Goal: Transaction & Acquisition: Purchase product/service

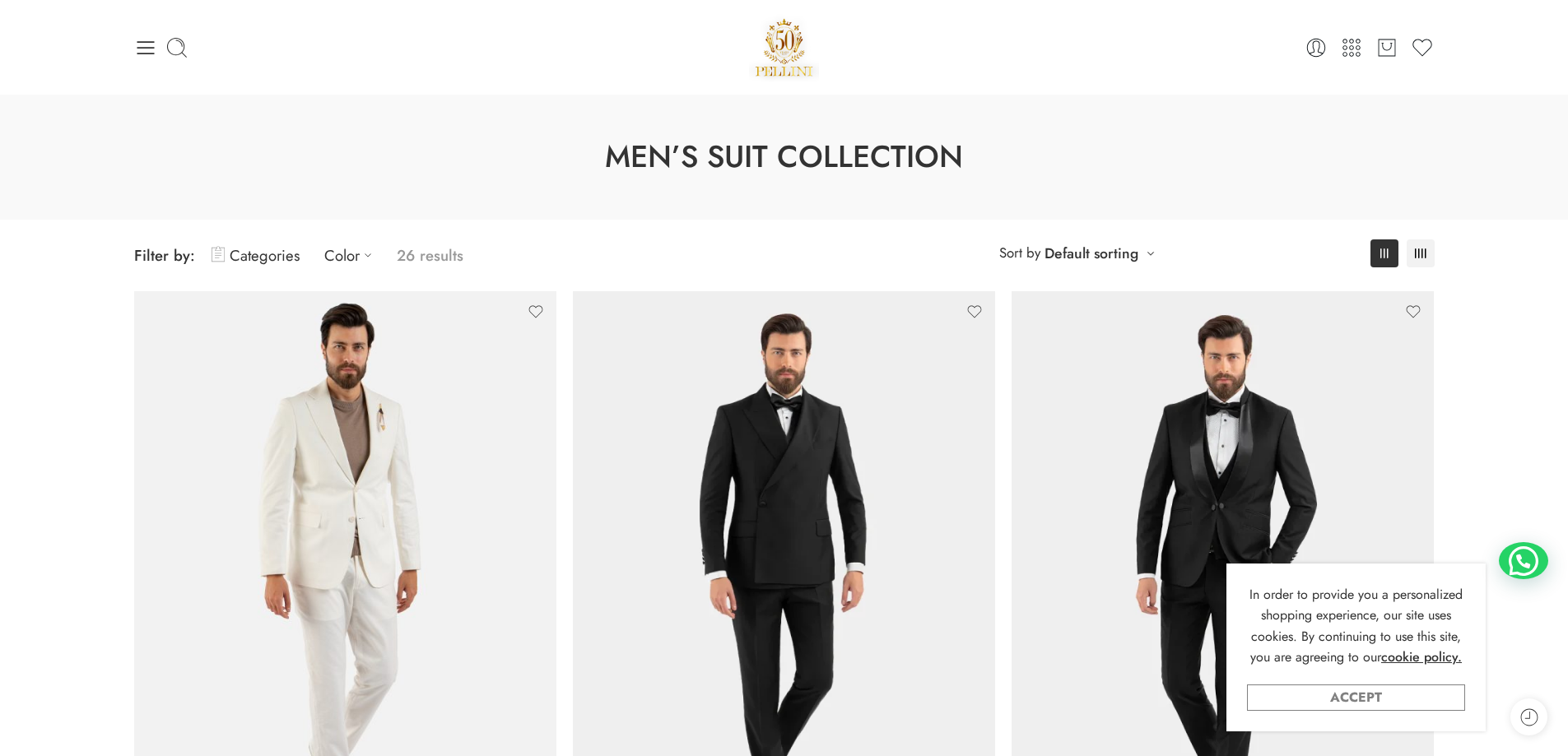
click at [1344, 700] on link "Accept" at bounding box center [1356, 697] width 219 height 26
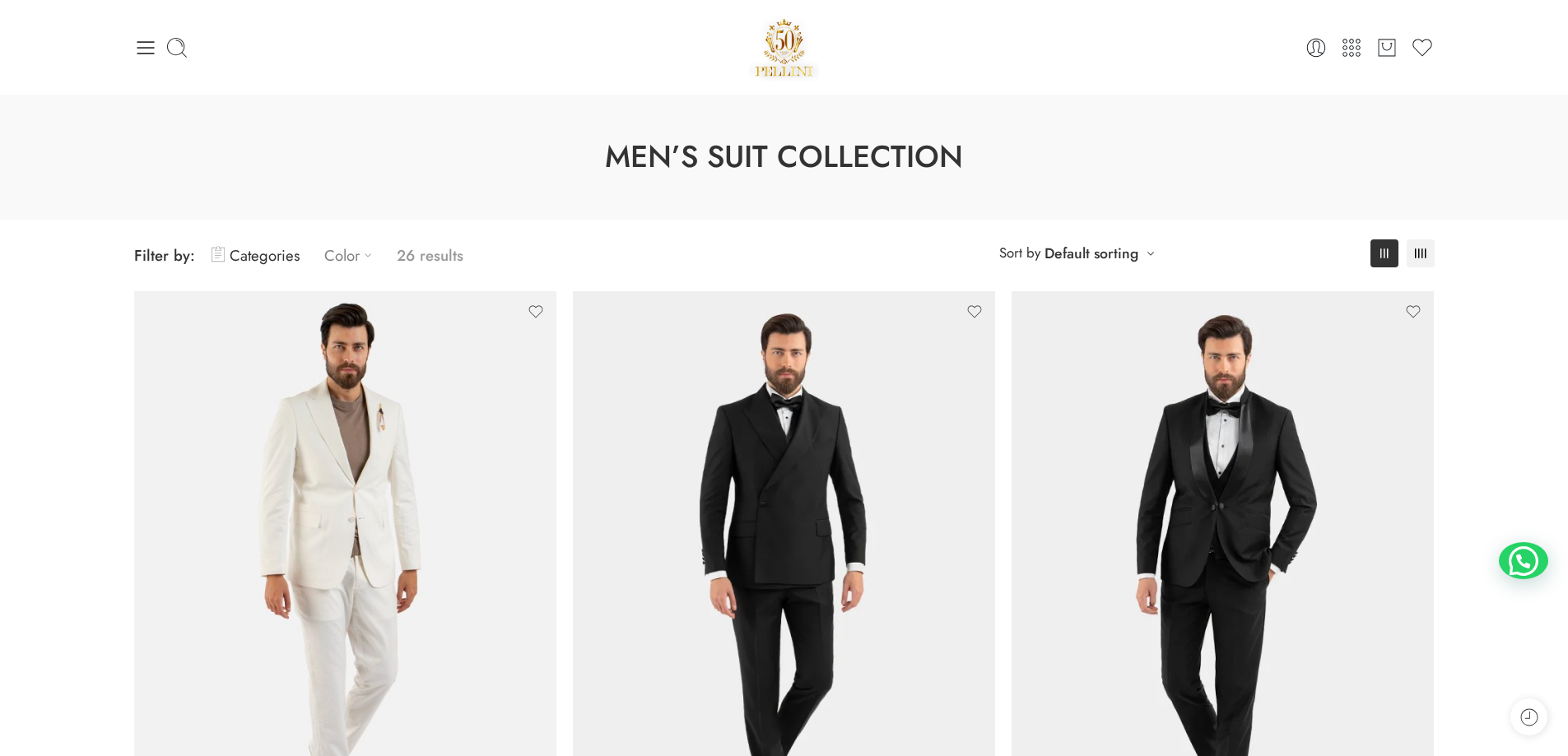
click at [369, 260] on icon at bounding box center [368, 255] width 17 height 17
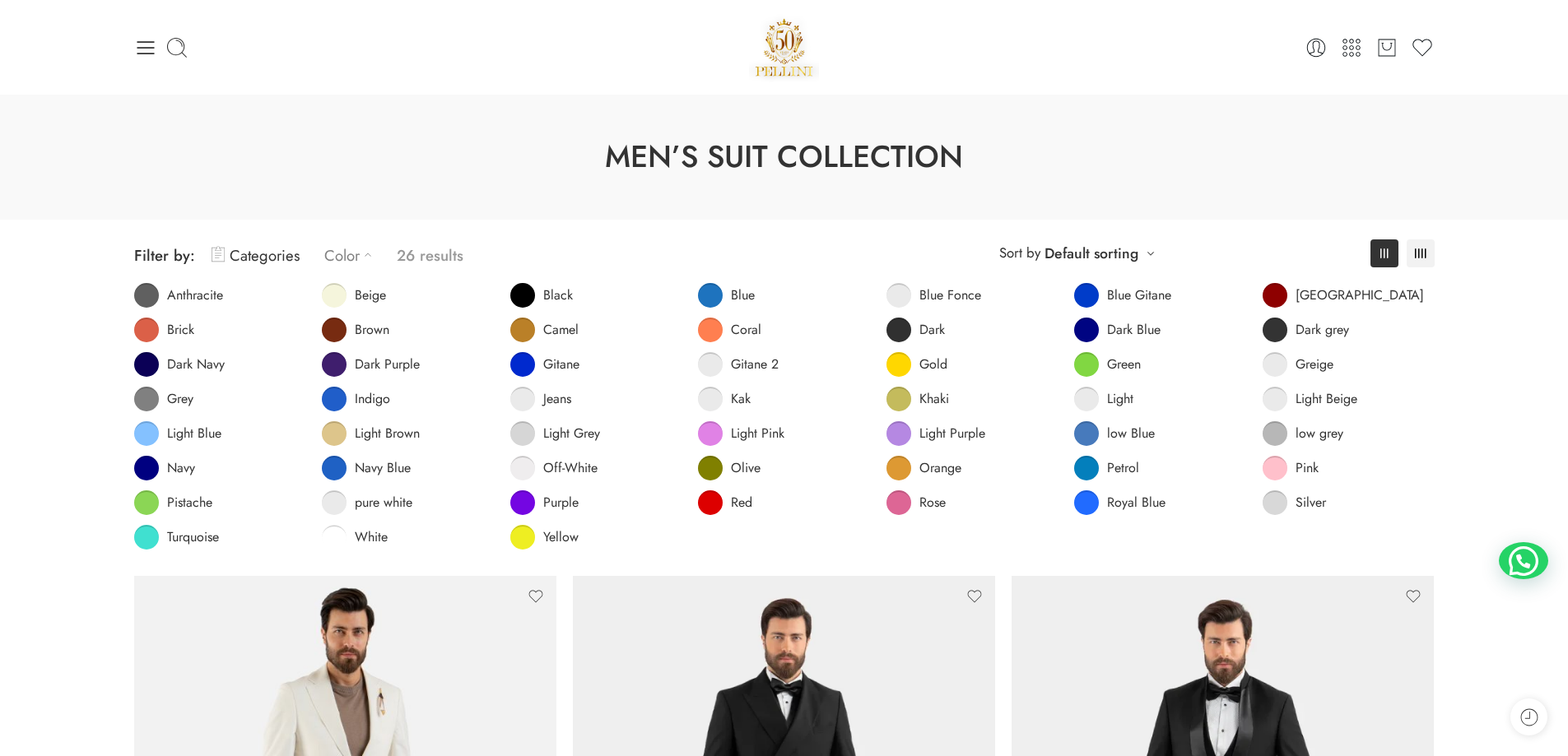
drag, startPoint x: 367, startPoint y: 293, endPoint x: 389, endPoint y: 276, distance: 27.8
click at [367, 293] on span "Beige" at bounding box center [371, 295] width 31 height 17
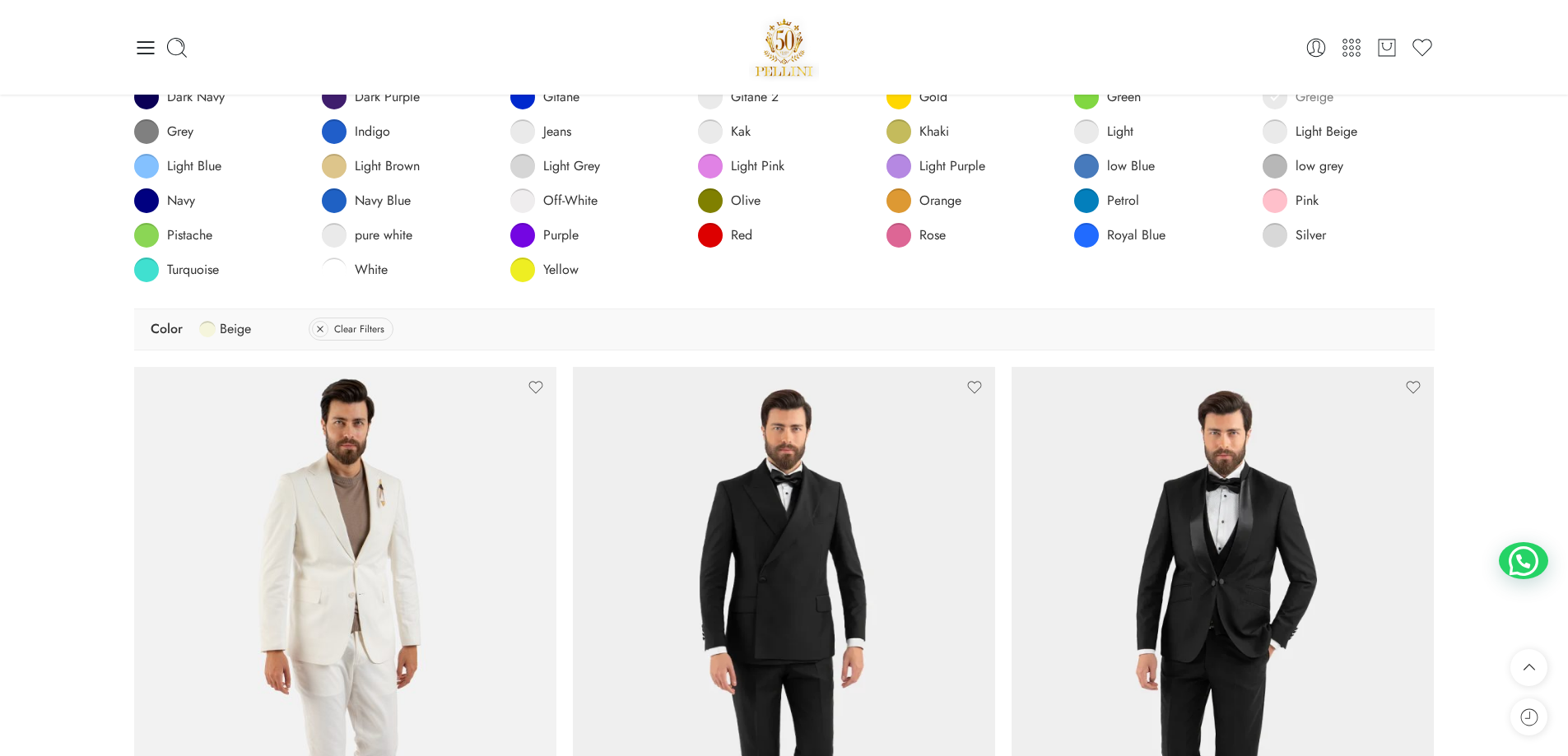
scroll to position [21, 0]
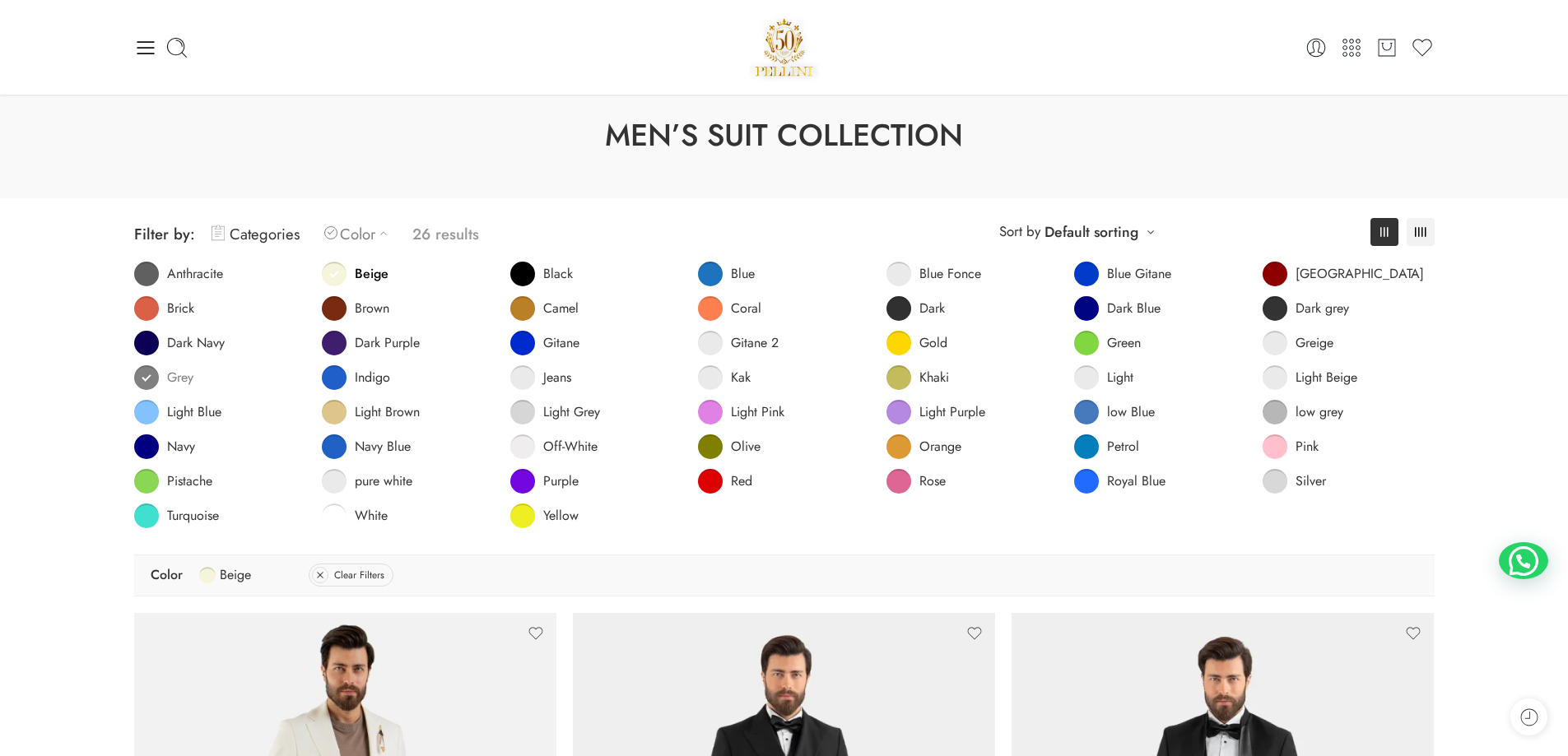
click at [165, 382] on link "Grey" at bounding box center [164, 378] width 60 height 24
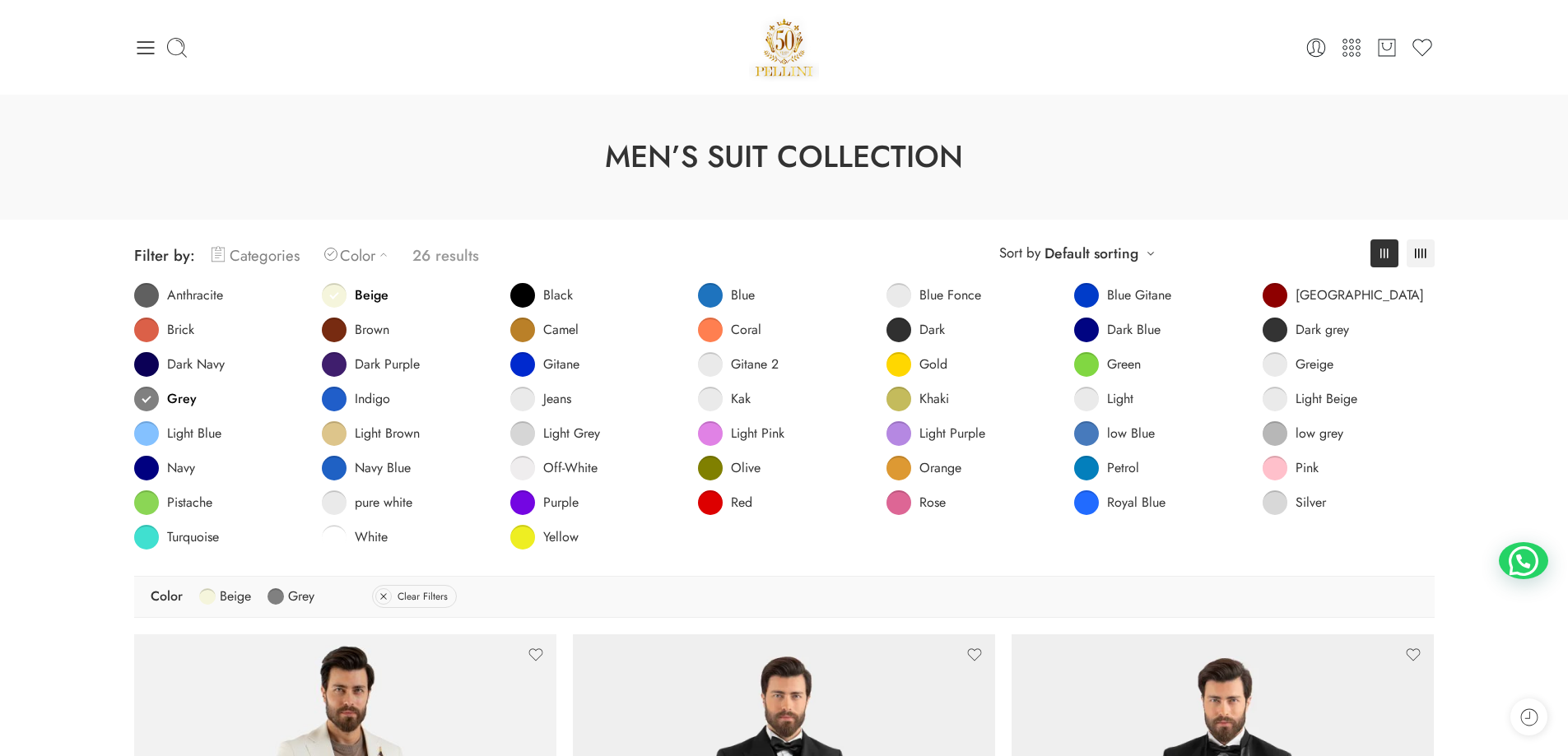
click at [245, 247] on link "Categories" at bounding box center [256, 256] width 88 height 39
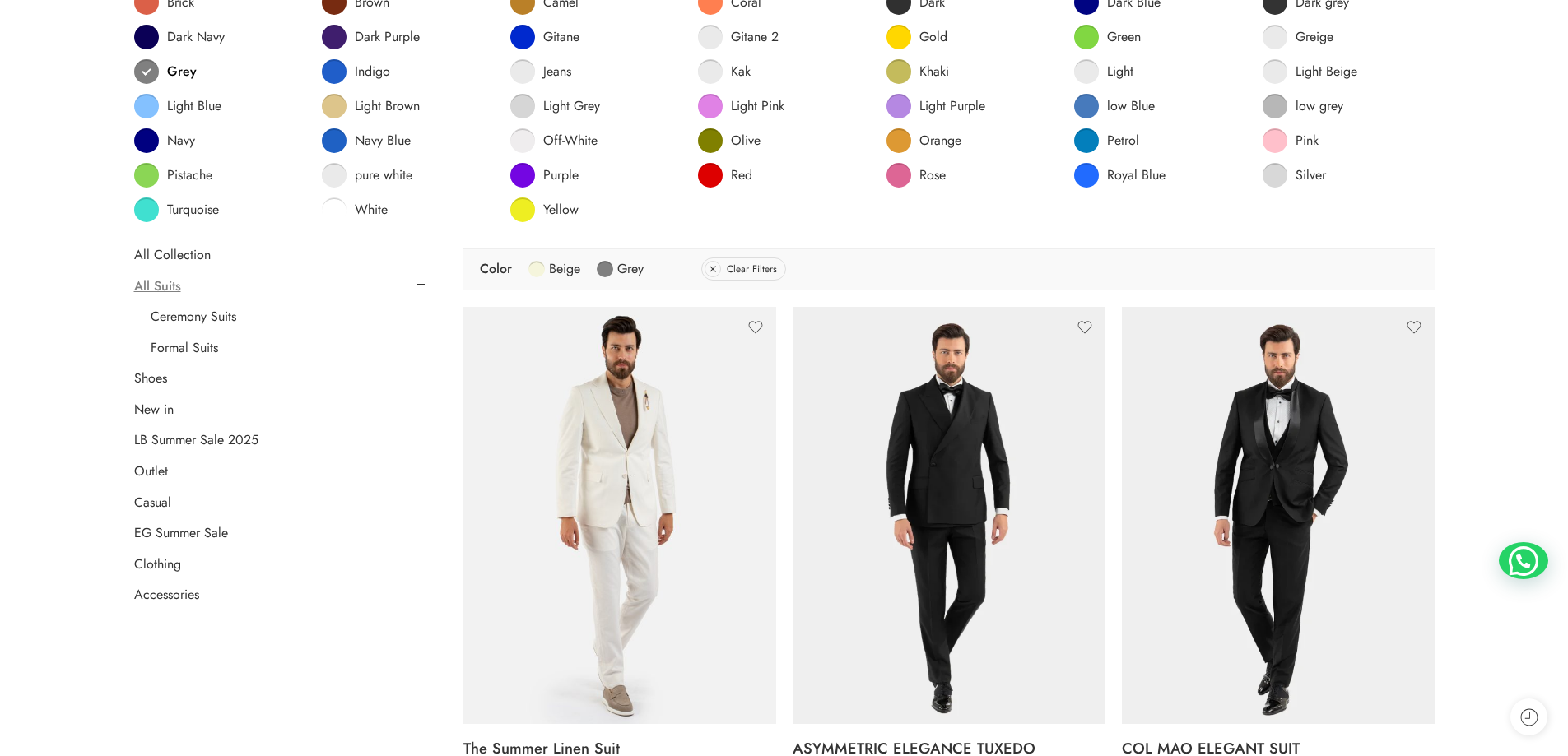
scroll to position [329, 0]
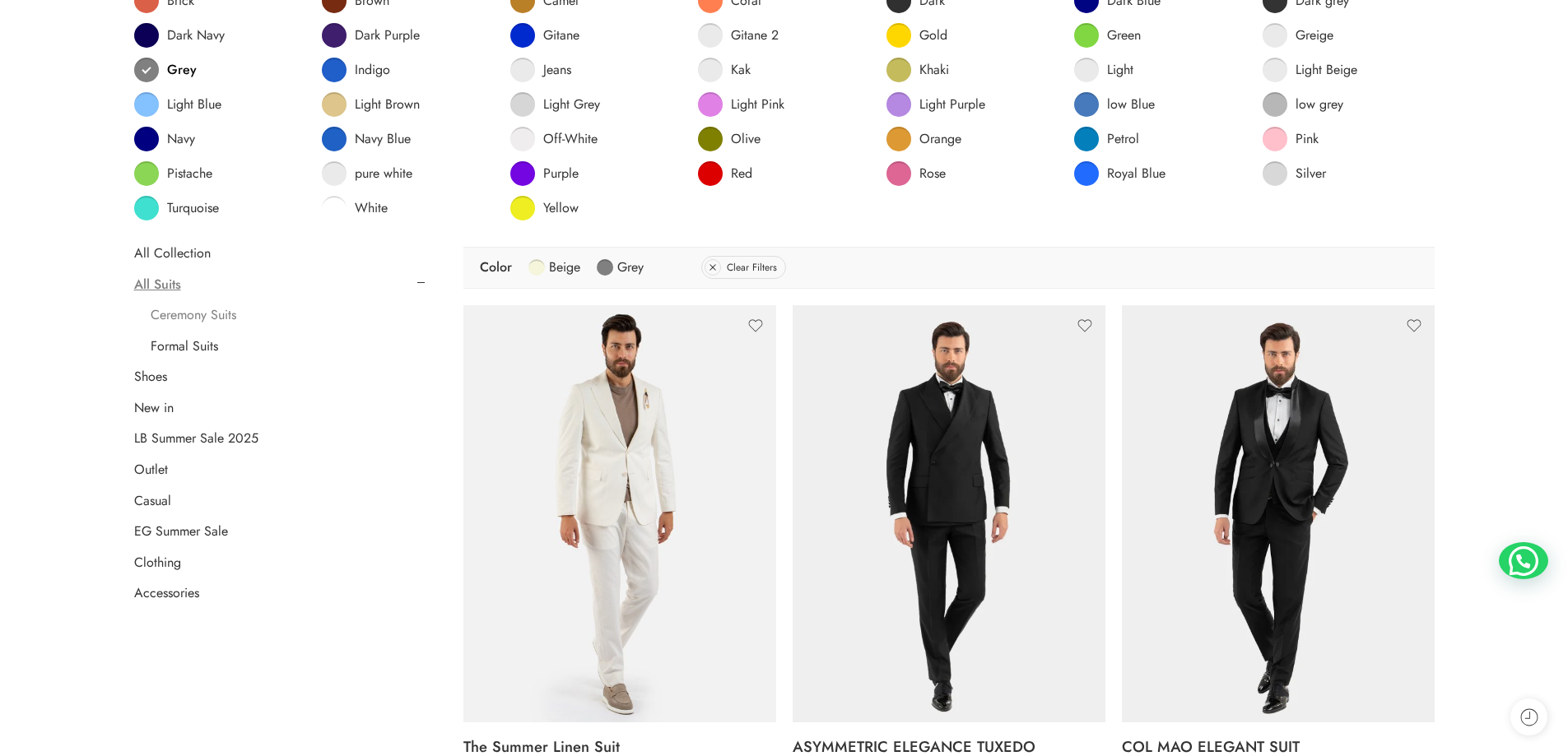
click at [205, 309] on link "Ceremony Suits" at bounding box center [193, 315] width 86 height 17
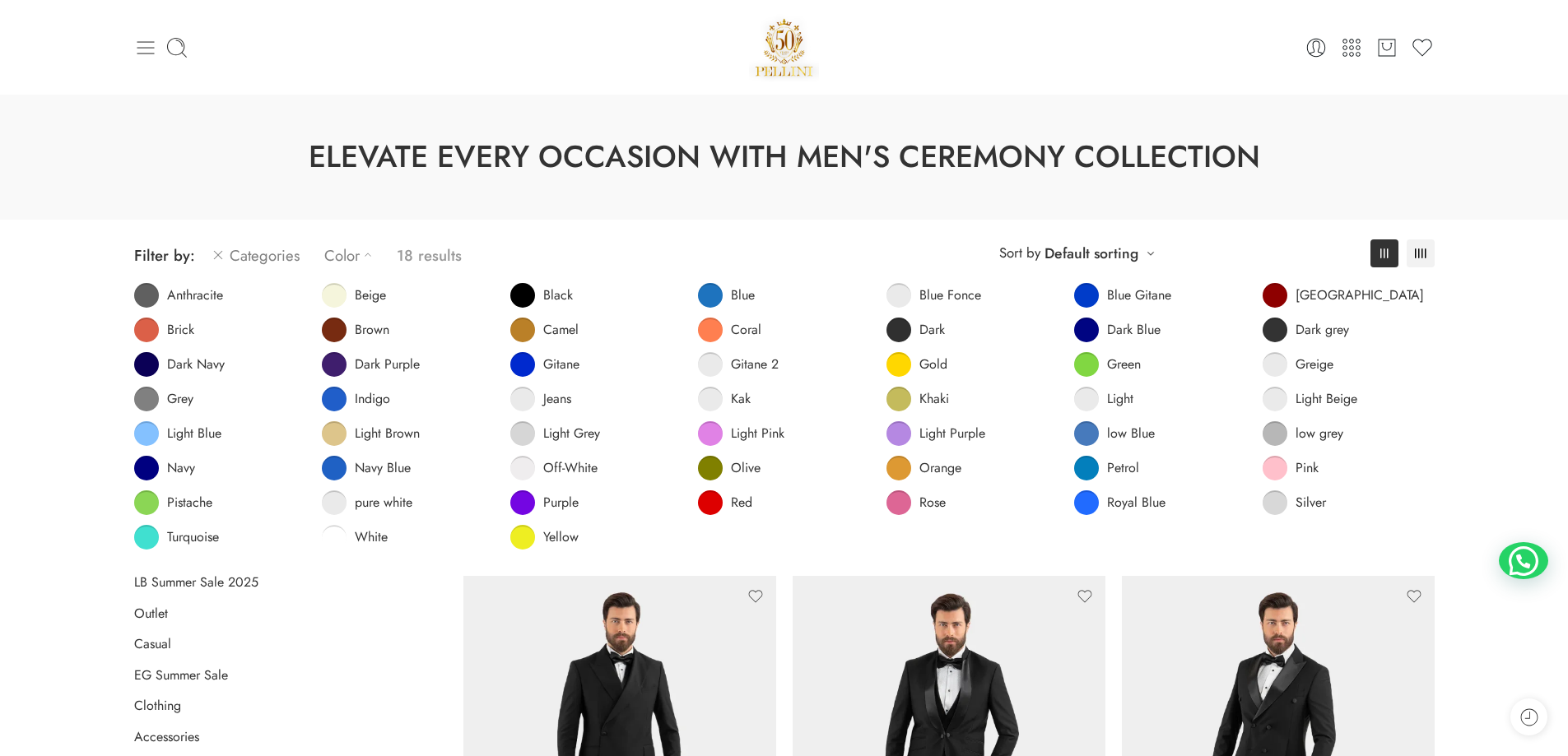
click at [151, 38] on icon at bounding box center [146, 48] width 23 height 23
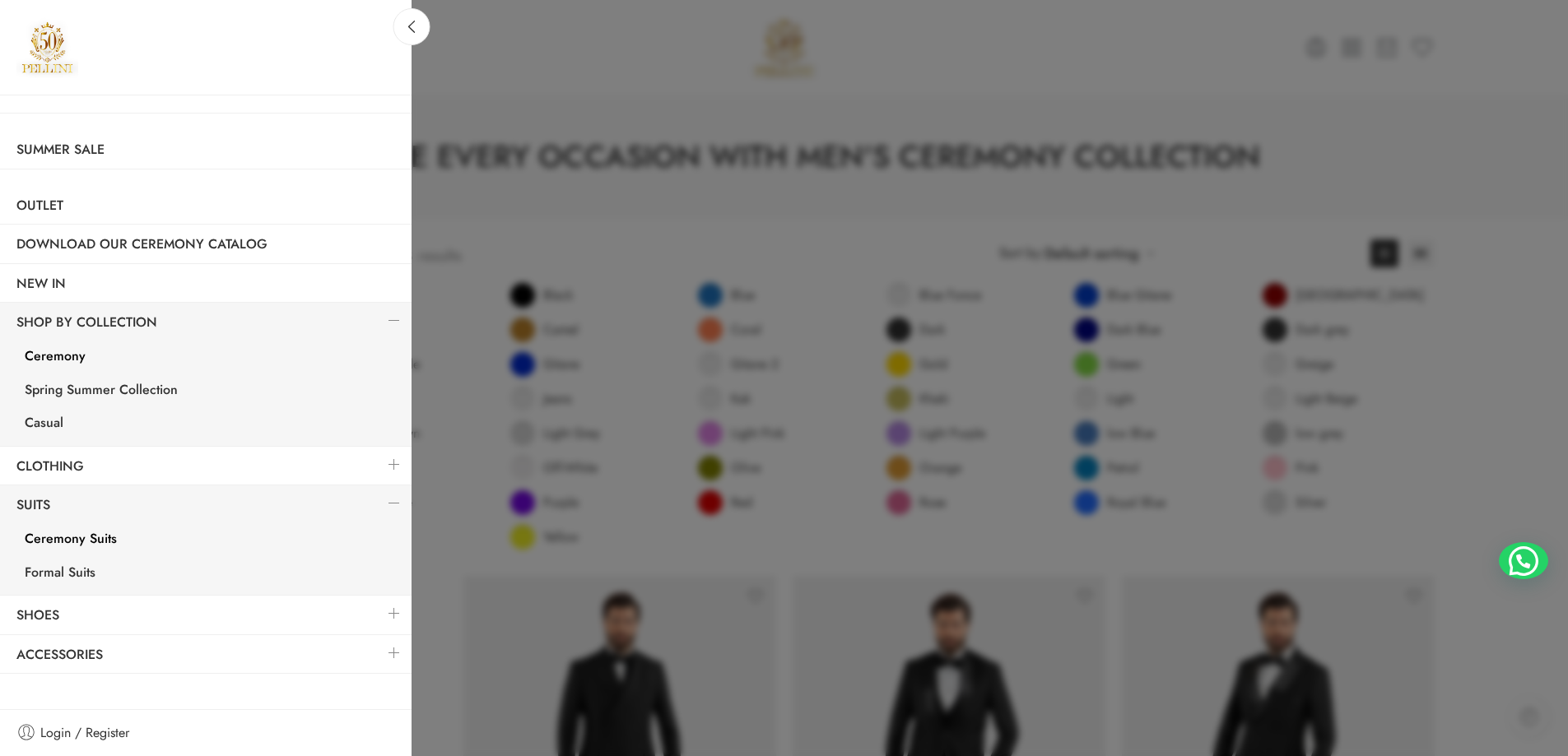
click at [45, 59] on img at bounding box center [47, 47] width 61 height 61
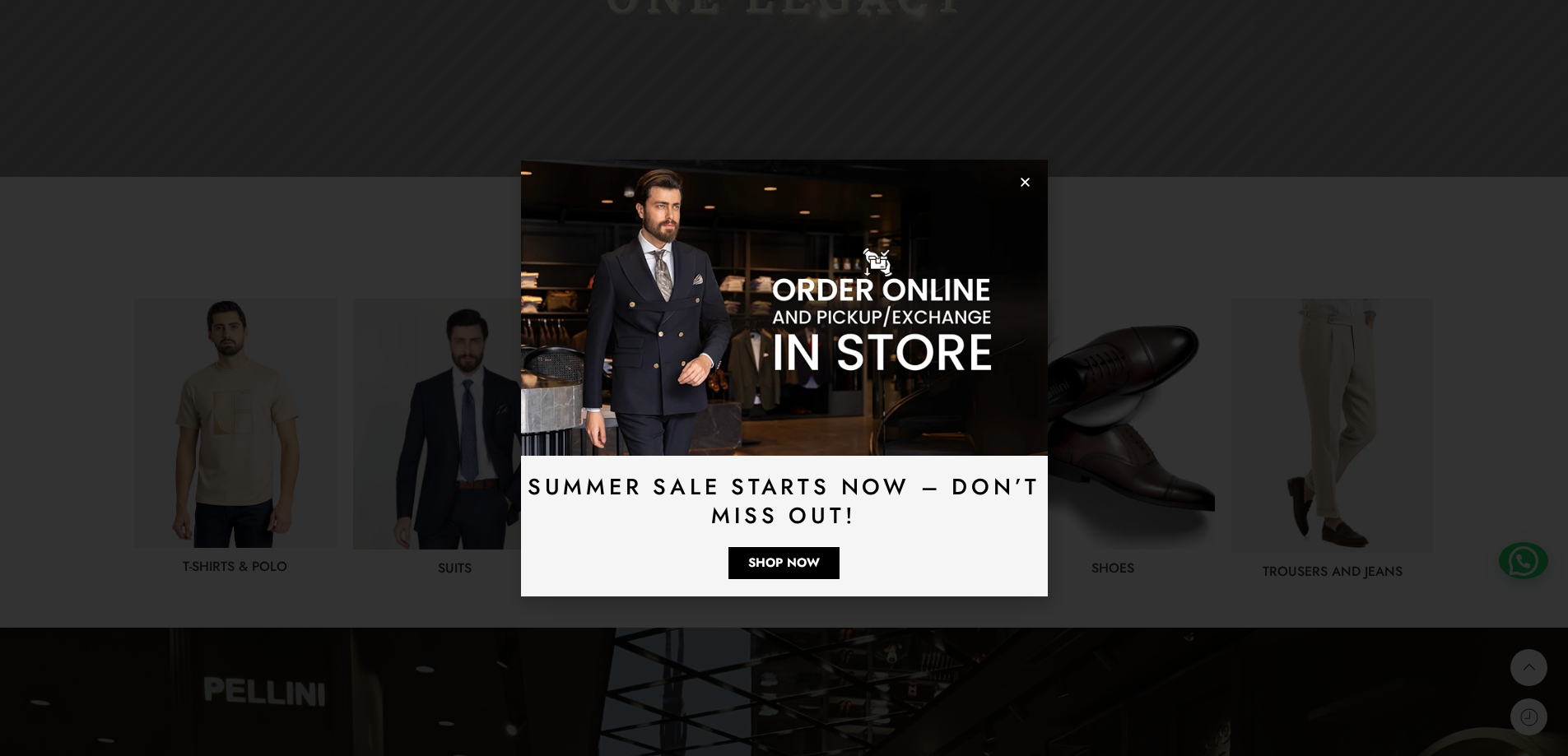
click at [1025, 181] on use "Close" at bounding box center [1025, 181] width 9 height 9
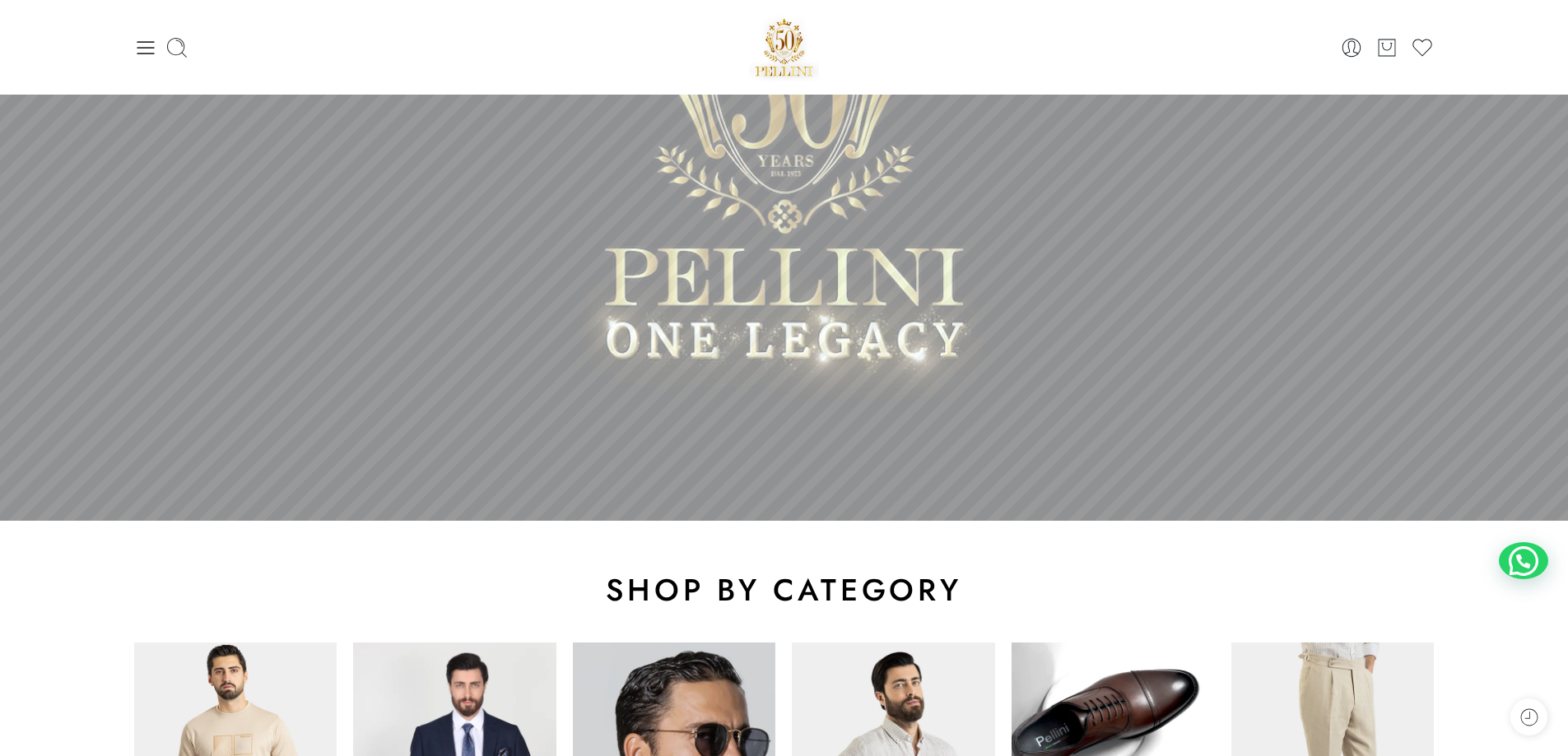
scroll to position [658, 0]
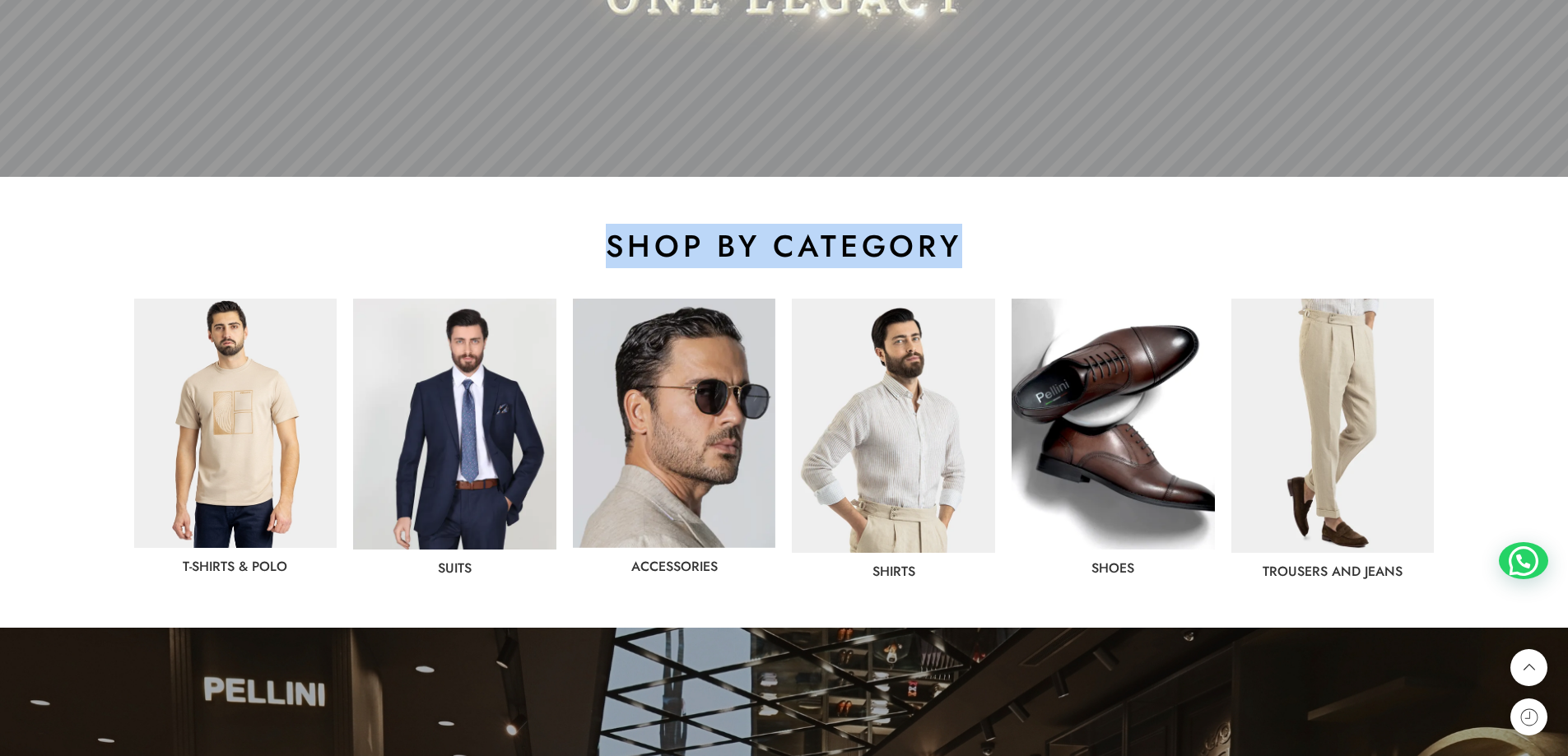
drag, startPoint x: 593, startPoint y: 241, endPoint x: 1025, endPoint y: 234, distance: 432.1
click at [1021, 234] on h2 "shop by category" at bounding box center [784, 246] width 1301 height 39
click at [1026, 234] on h2 "shop by category" at bounding box center [784, 246] width 1301 height 39
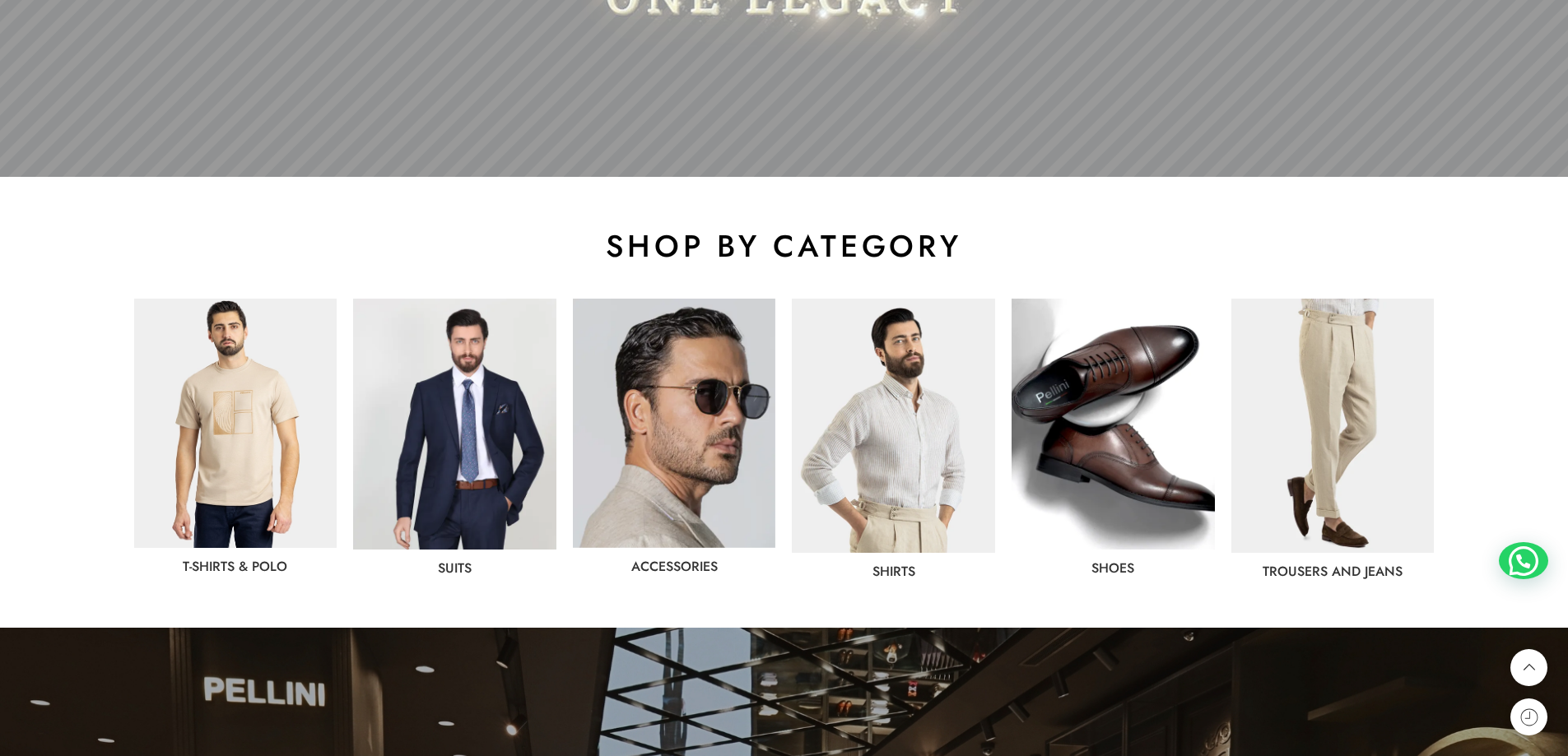
click at [503, 456] on img at bounding box center [455, 423] width 203 height 251
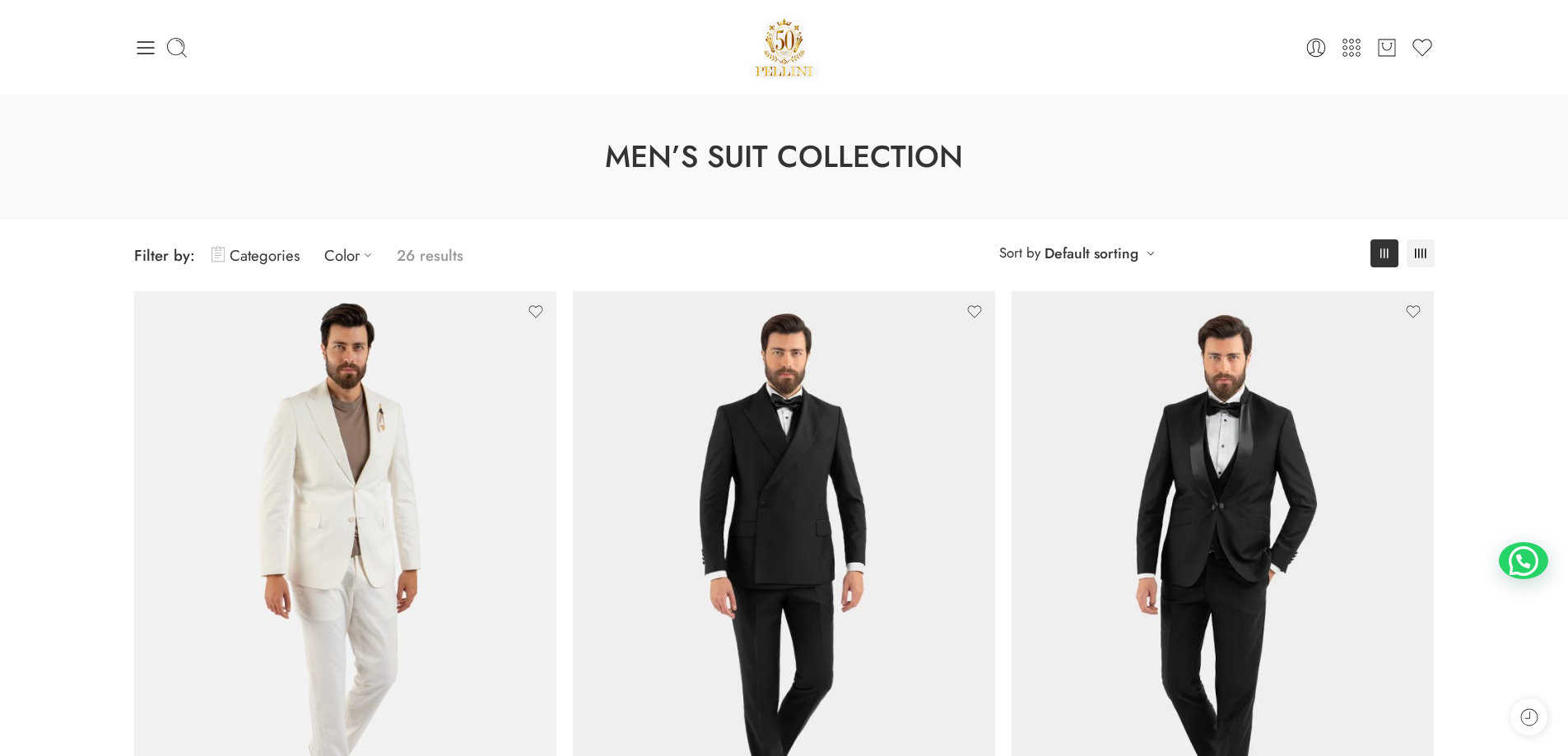
drag, startPoint x: 107, startPoint y: 252, endPoint x: 1481, endPoint y: 245, distance: 1374.0
